Goal: Task Accomplishment & Management: Complete application form

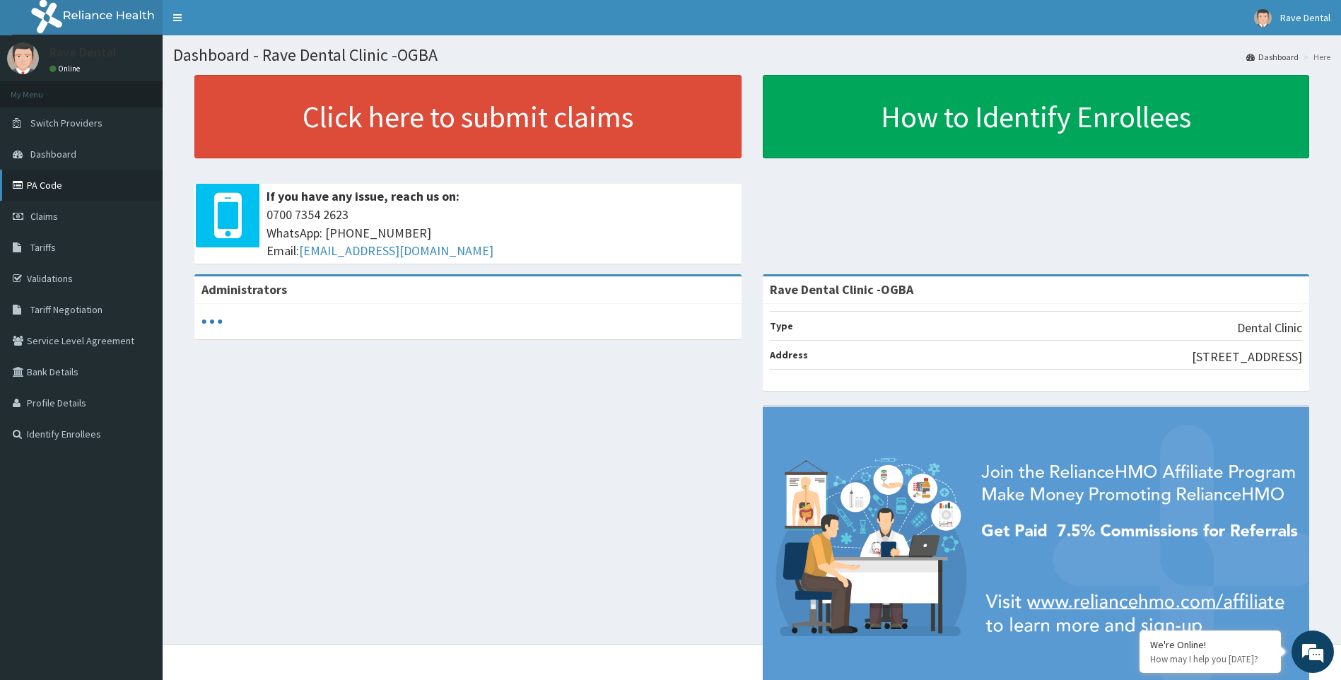
click at [30, 192] on link "PA Code" at bounding box center [81, 185] width 163 height 31
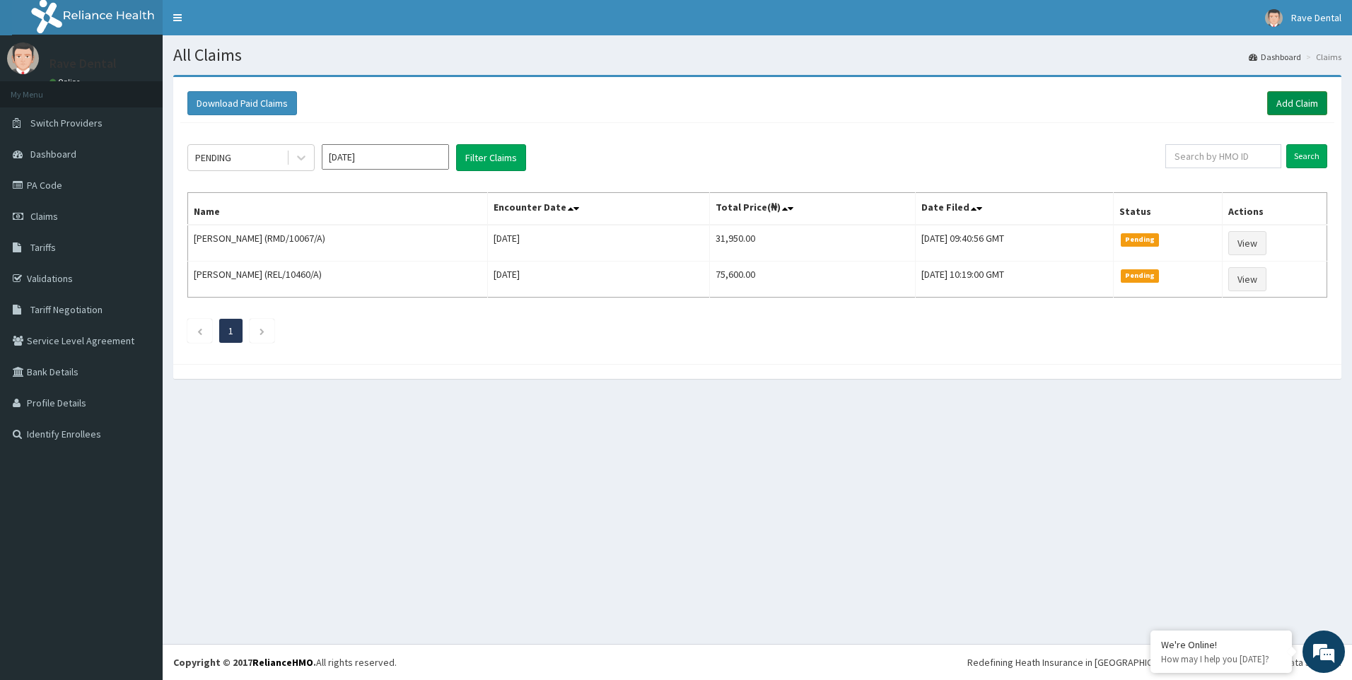
click at [1274, 99] on link "Add Claim" at bounding box center [1297, 103] width 60 height 24
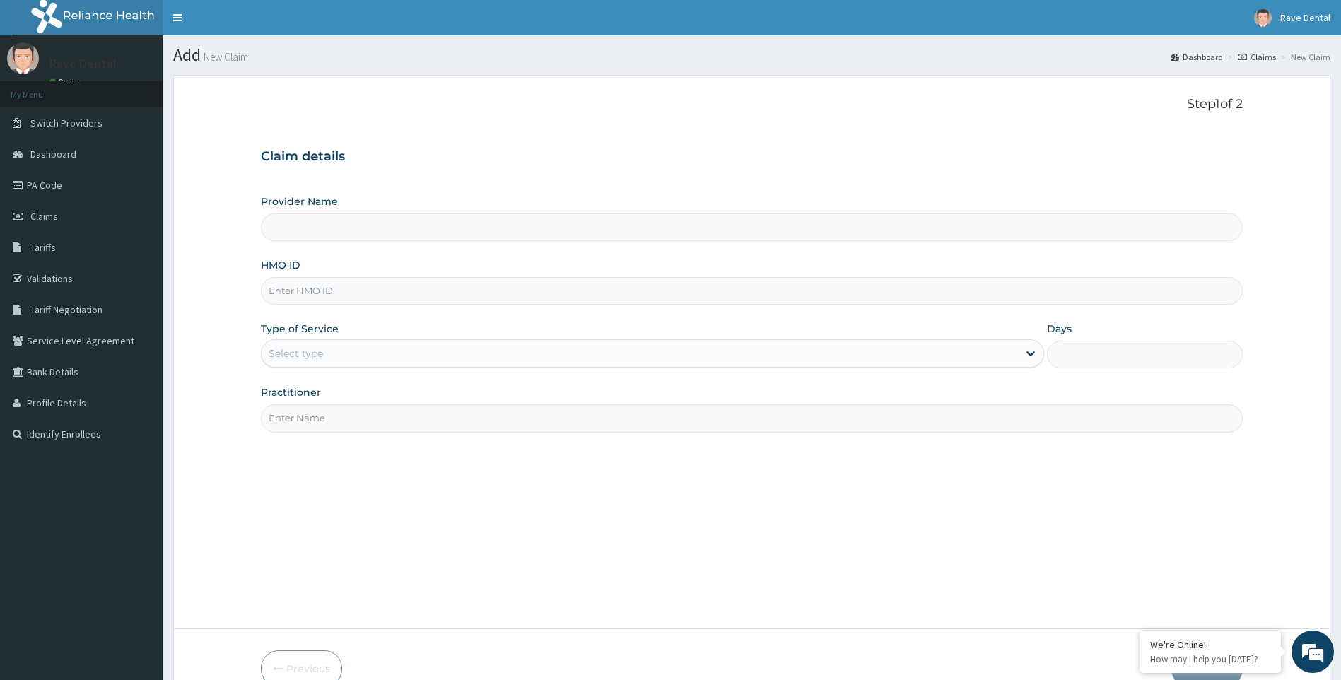
click at [411, 286] on input "HMO ID" at bounding box center [752, 291] width 983 height 28
paste input "ENZ/10010/C"
type input "ENZ/10010/C"
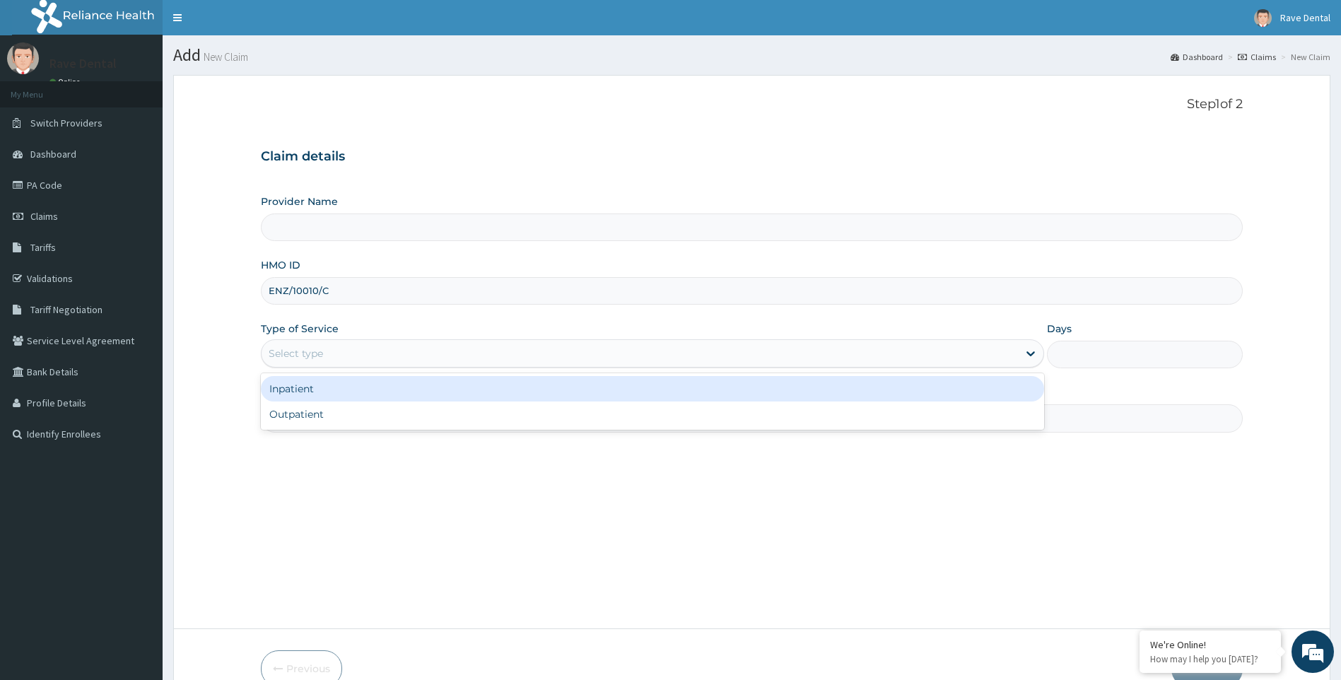
click at [323, 346] on div "Select type" at bounding box center [640, 353] width 757 height 23
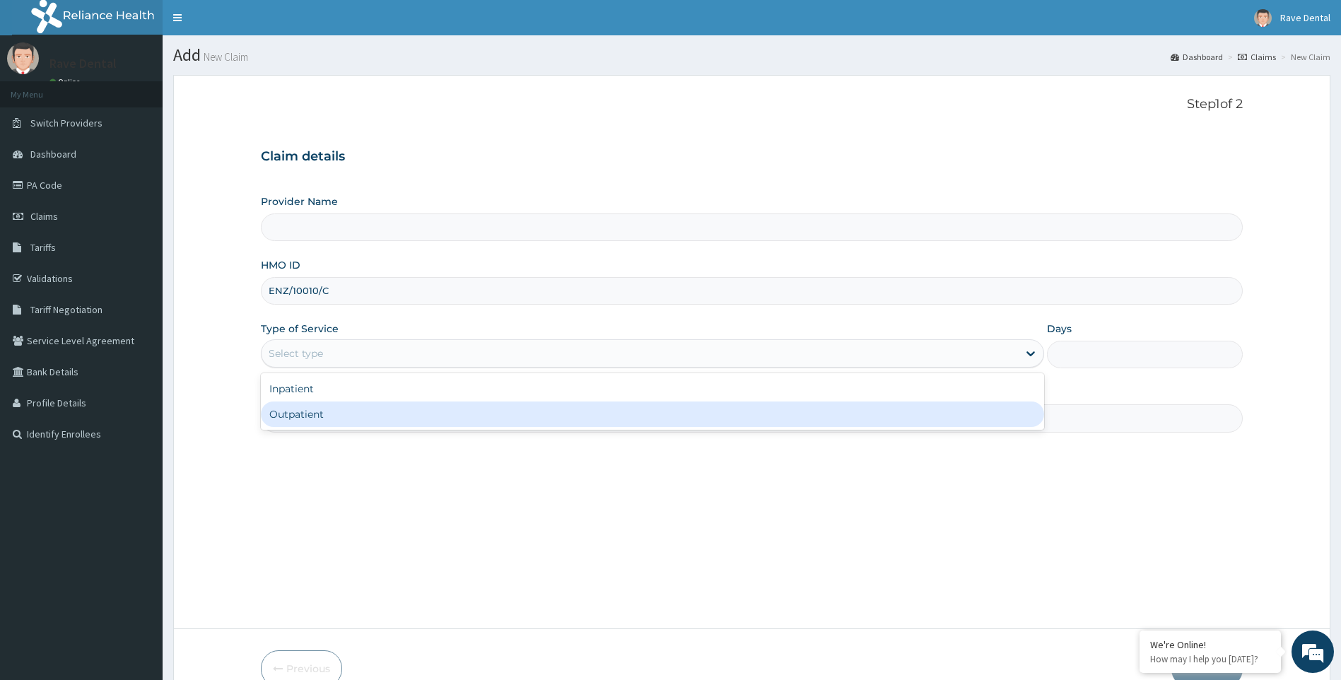
type input "Rave Dental Clinic -OGBA"
click at [307, 421] on div "Outpatient" at bounding box center [653, 414] width 784 height 25
type input "1"
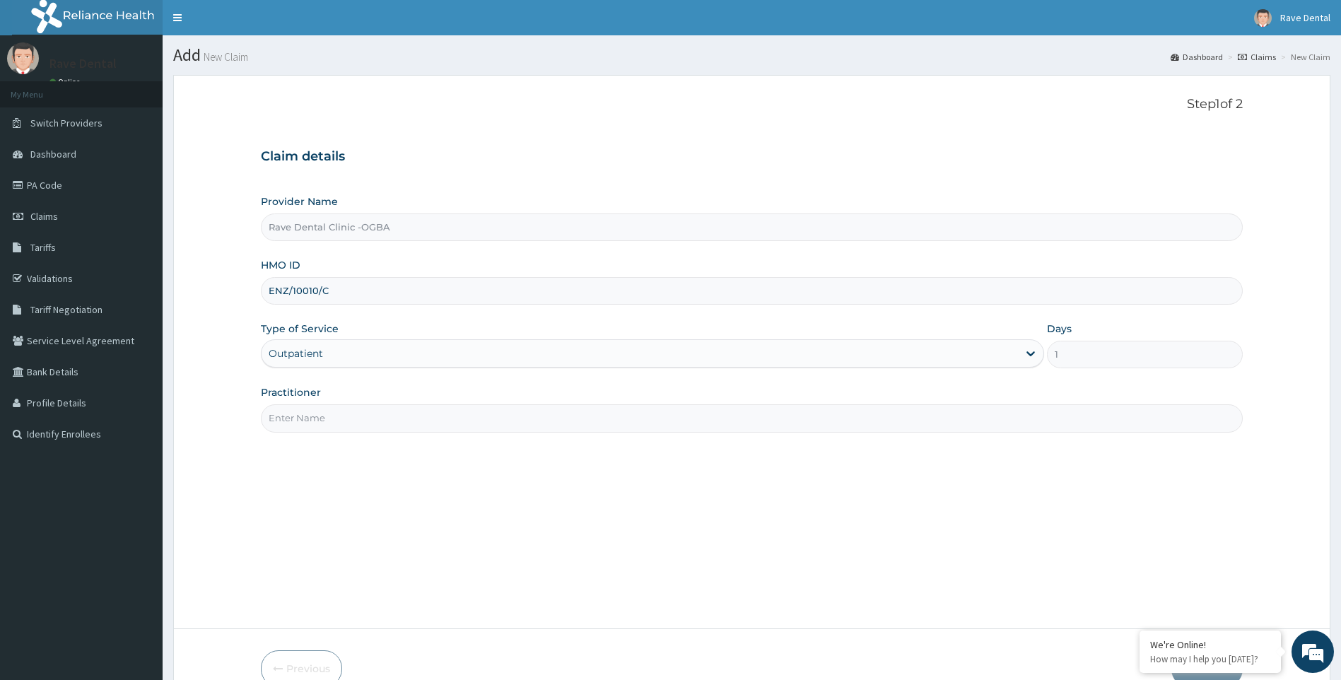
click at [332, 413] on input "Practitioner" at bounding box center [752, 418] width 983 height 28
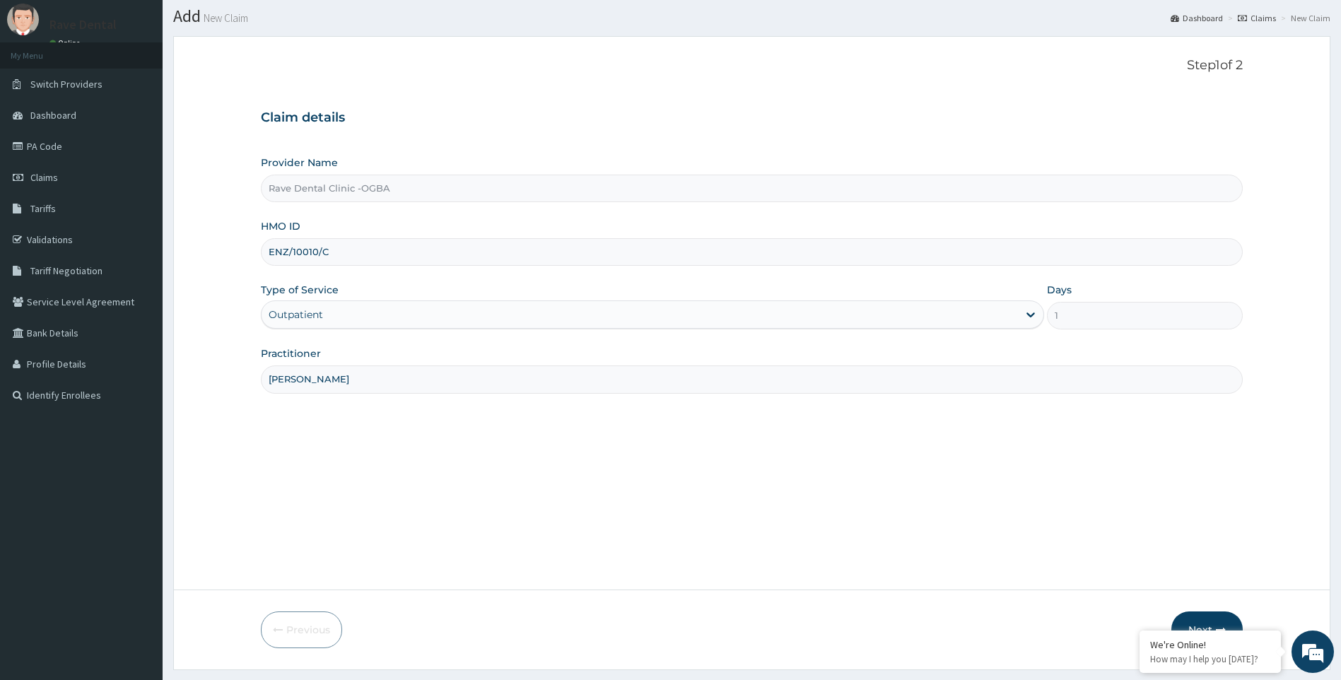
scroll to position [76, 0]
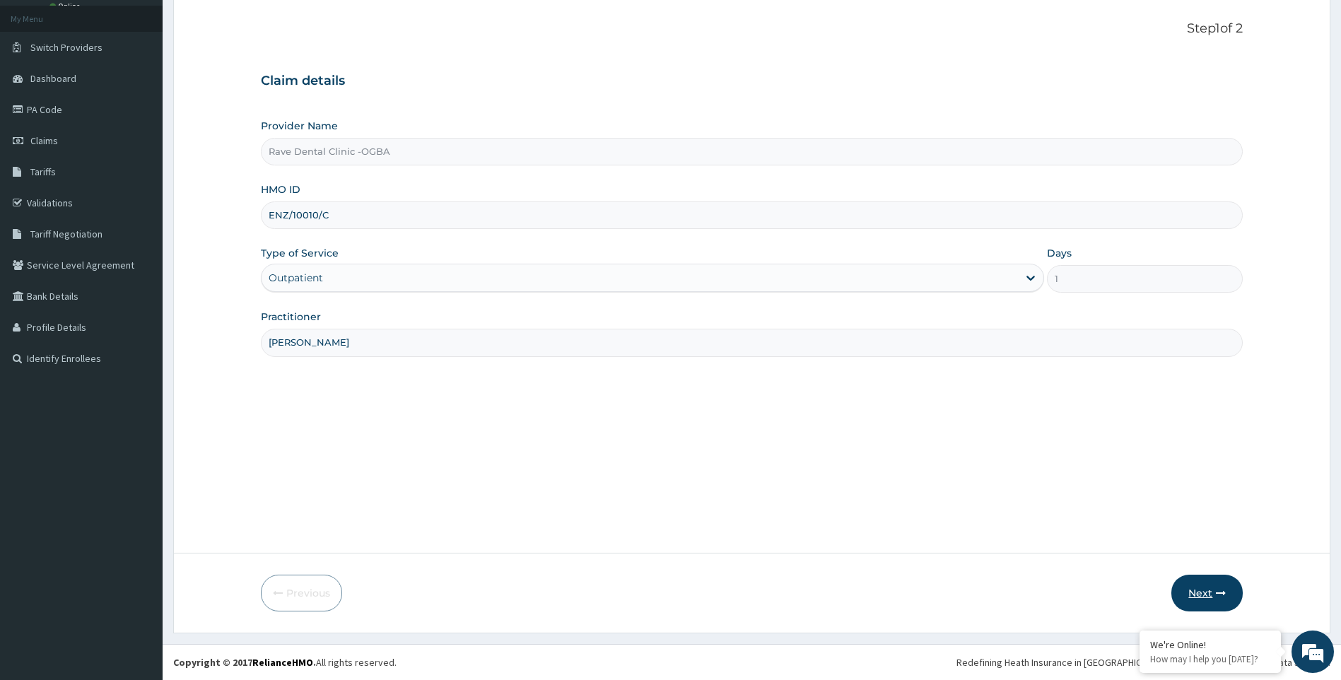
type input "DR EZEMA"
click at [1205, 599] on button "Next" at bounding box center [1206, 593] width 71 height 37
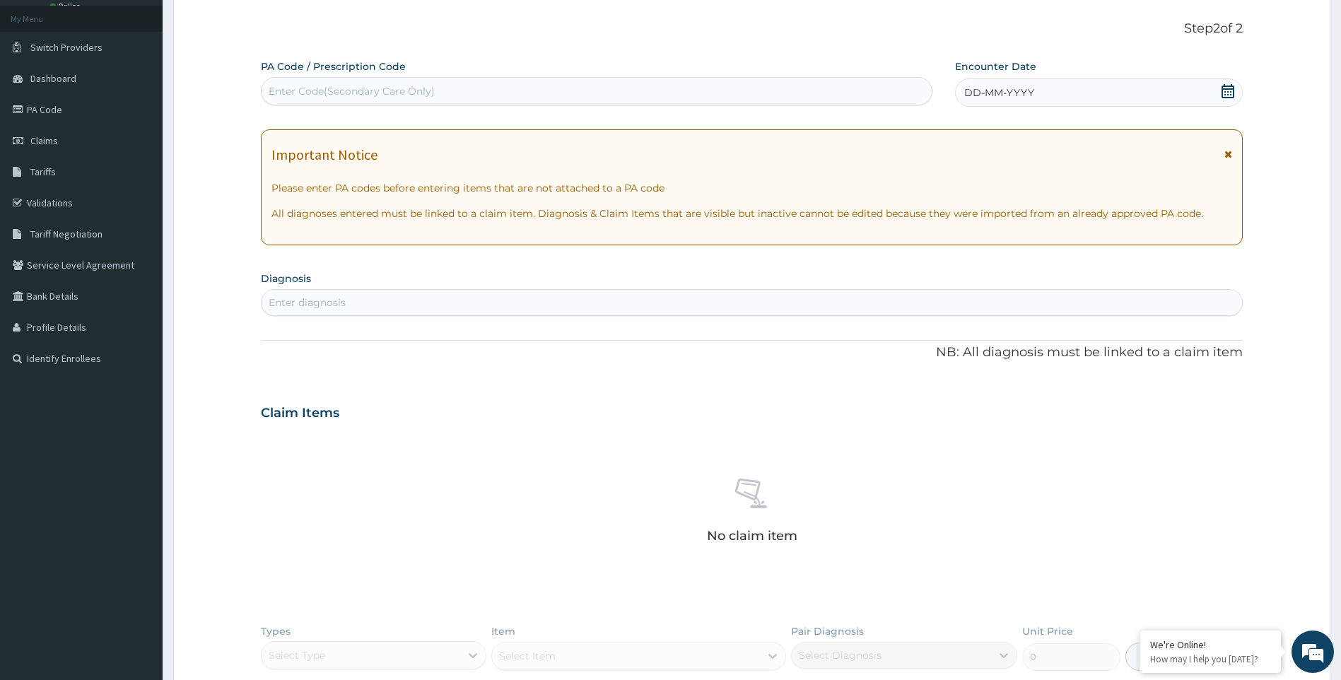
click at [420, 84] on div "Enter Code(Secondary Care Only)" at bounding box center [352, 91] width 166 height 14
paste input "PA/ED9C9F"
type input "PA/ED9C9F"
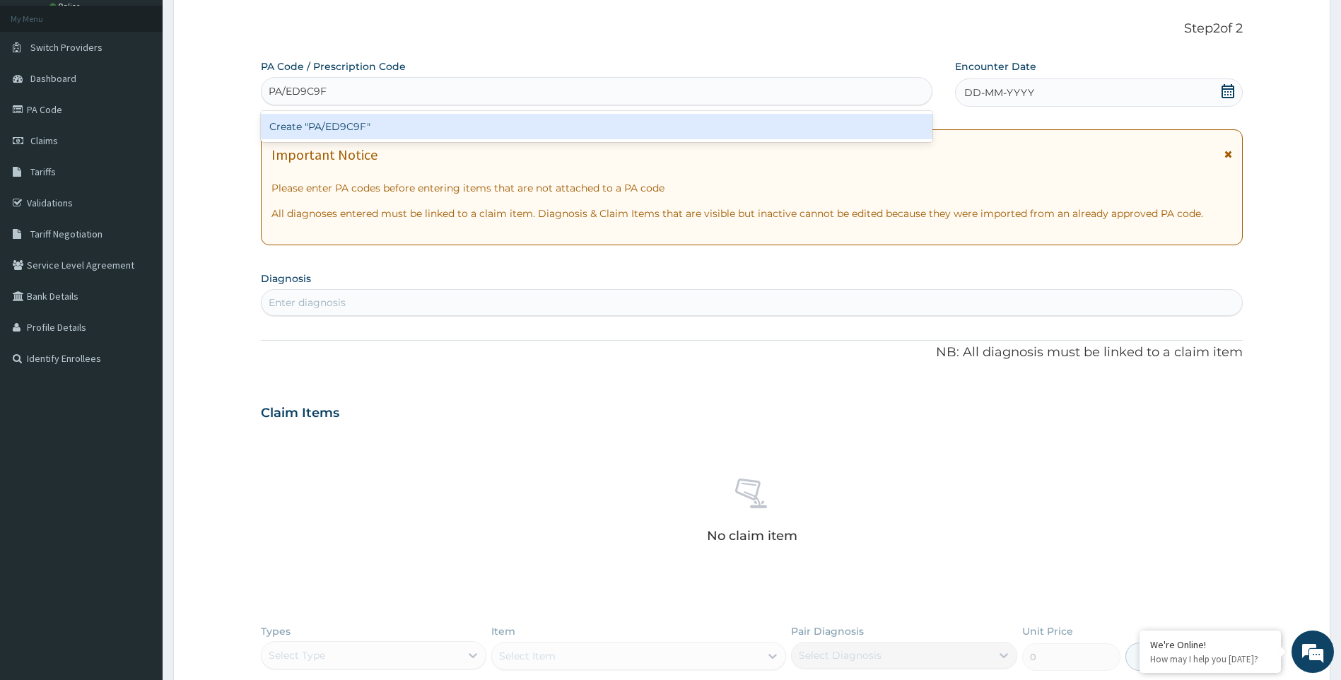
click at [423, 125] on div "Create "PA/ED9C9F"" at bounding box center [597, 126] width 672 height 25
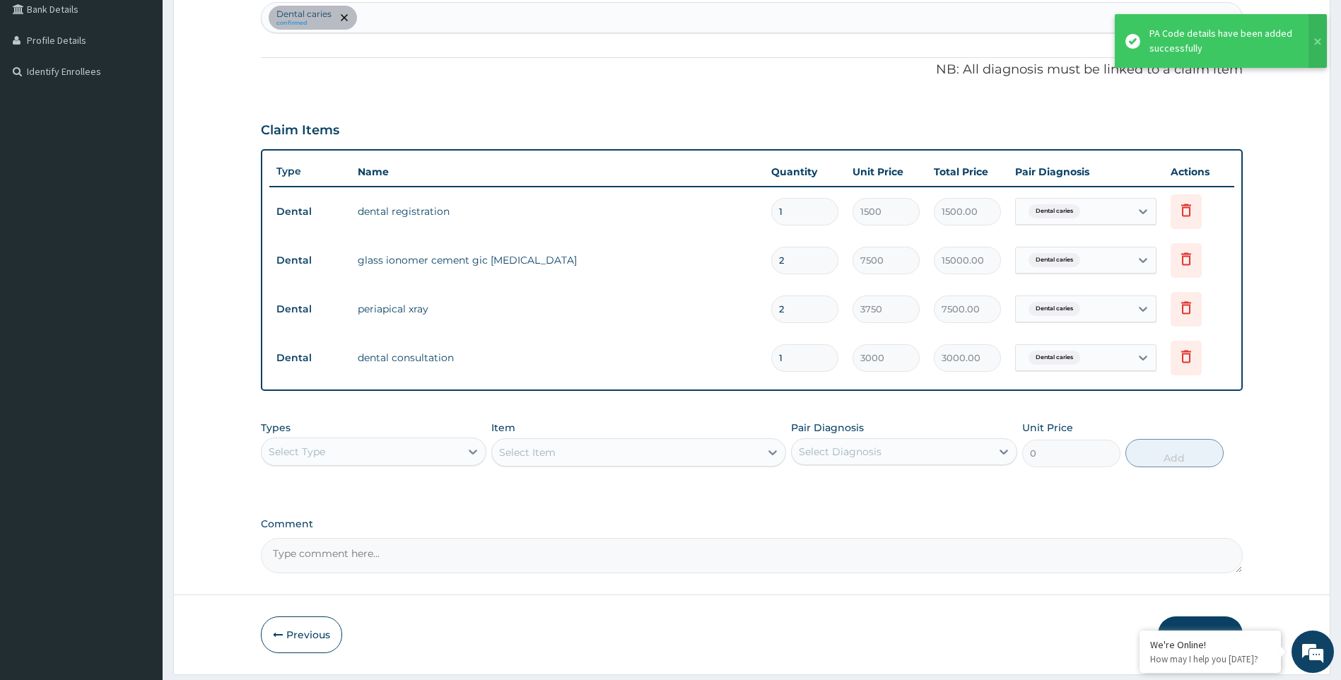
scroll to position [404, 0]
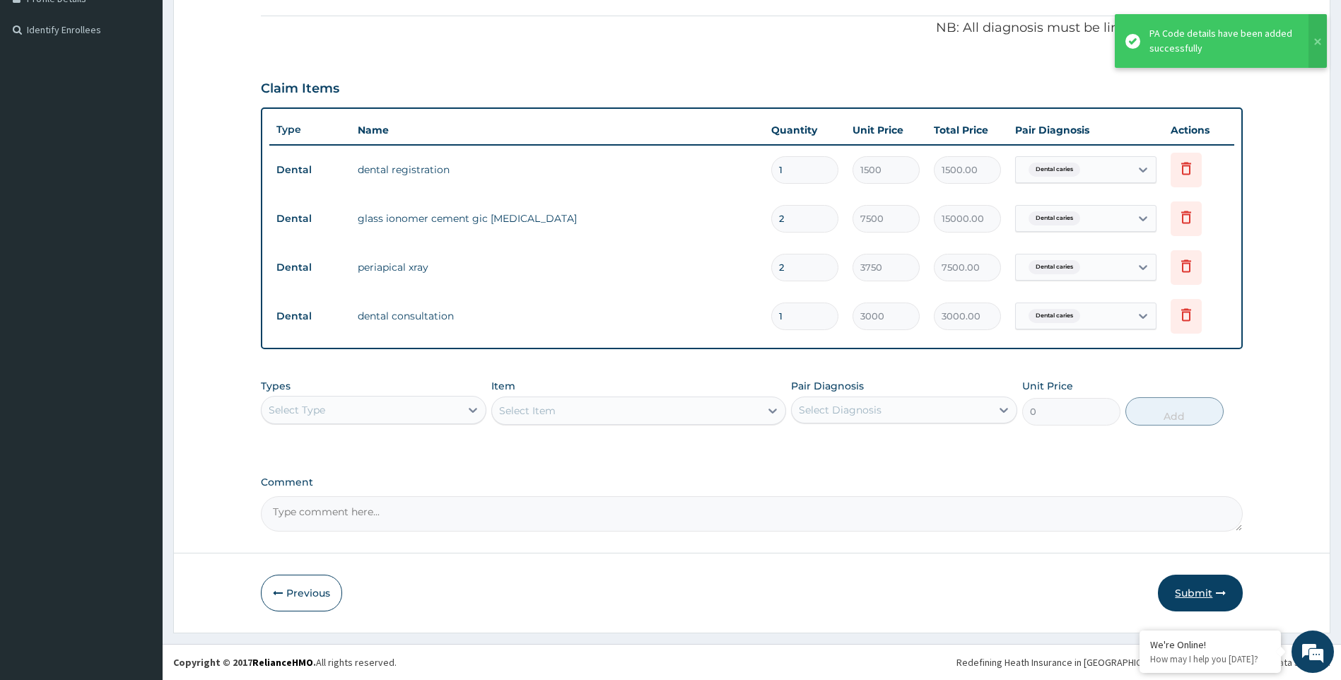
click at [1231, 585] on button "Submit" at bounding box center [1200, 593] width 85 height 37
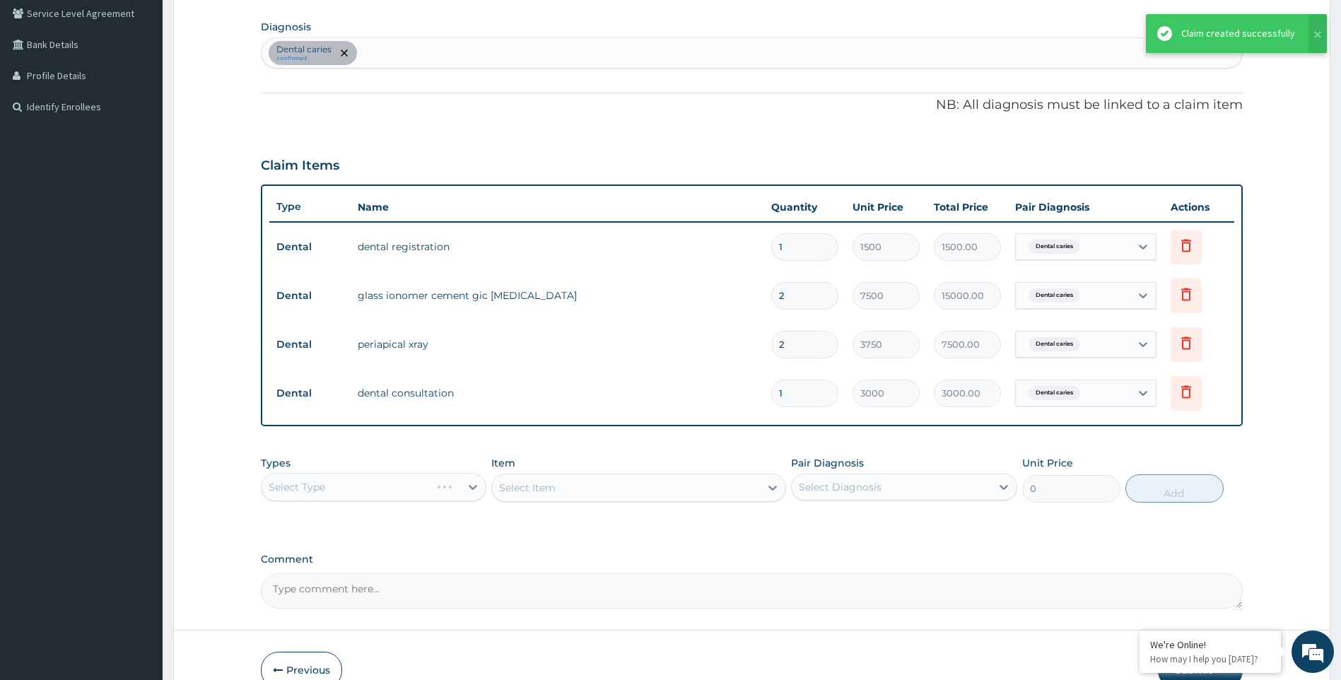
scroll to position [314, 0]
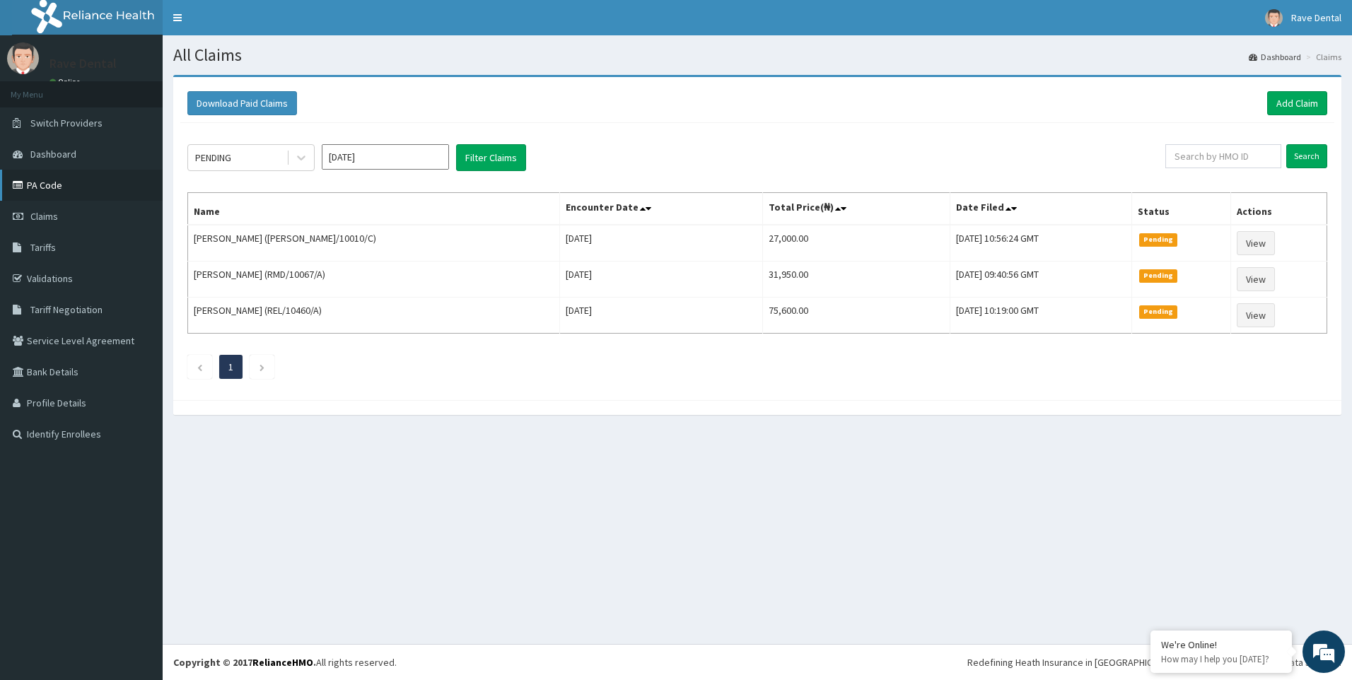
click at [75, 185] on link "PA Code" at bounding box center [81, 185] width 163 height 31
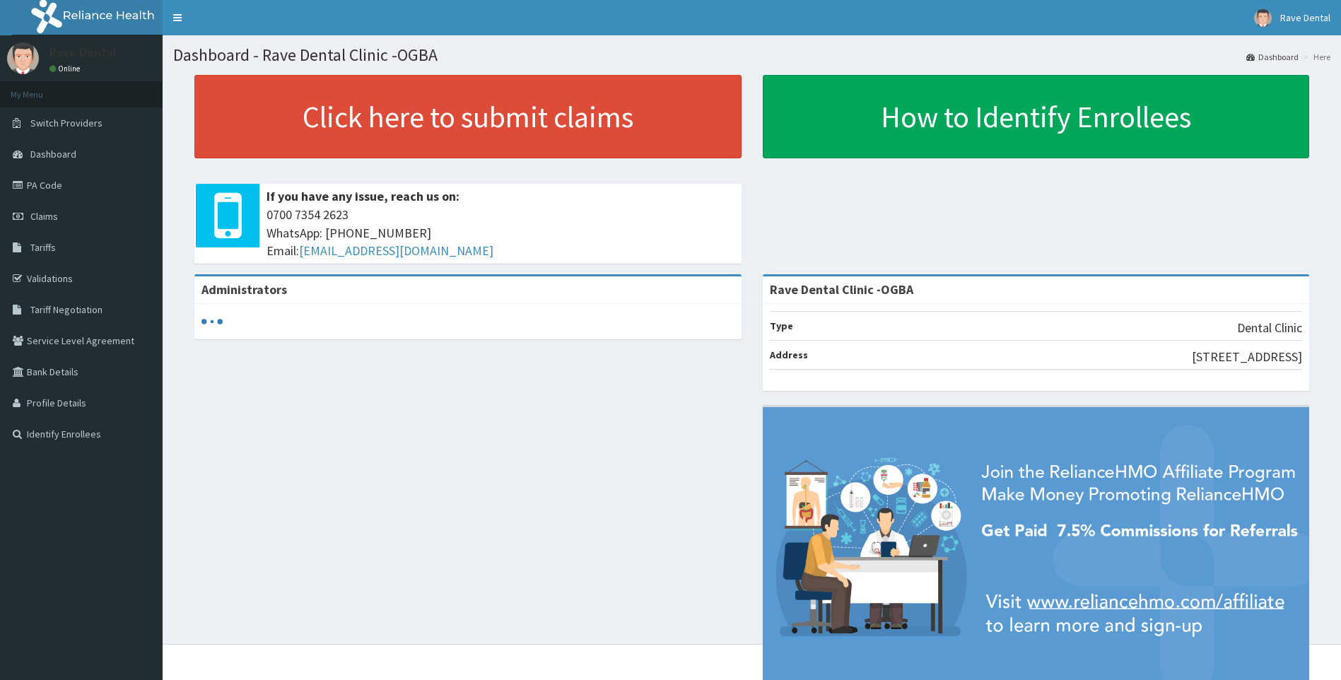
click at [22, 180] on link "PA Code" at bounding box center [81, 185] width 163 height 31
